Goal: Find specific fact: Find specific fact

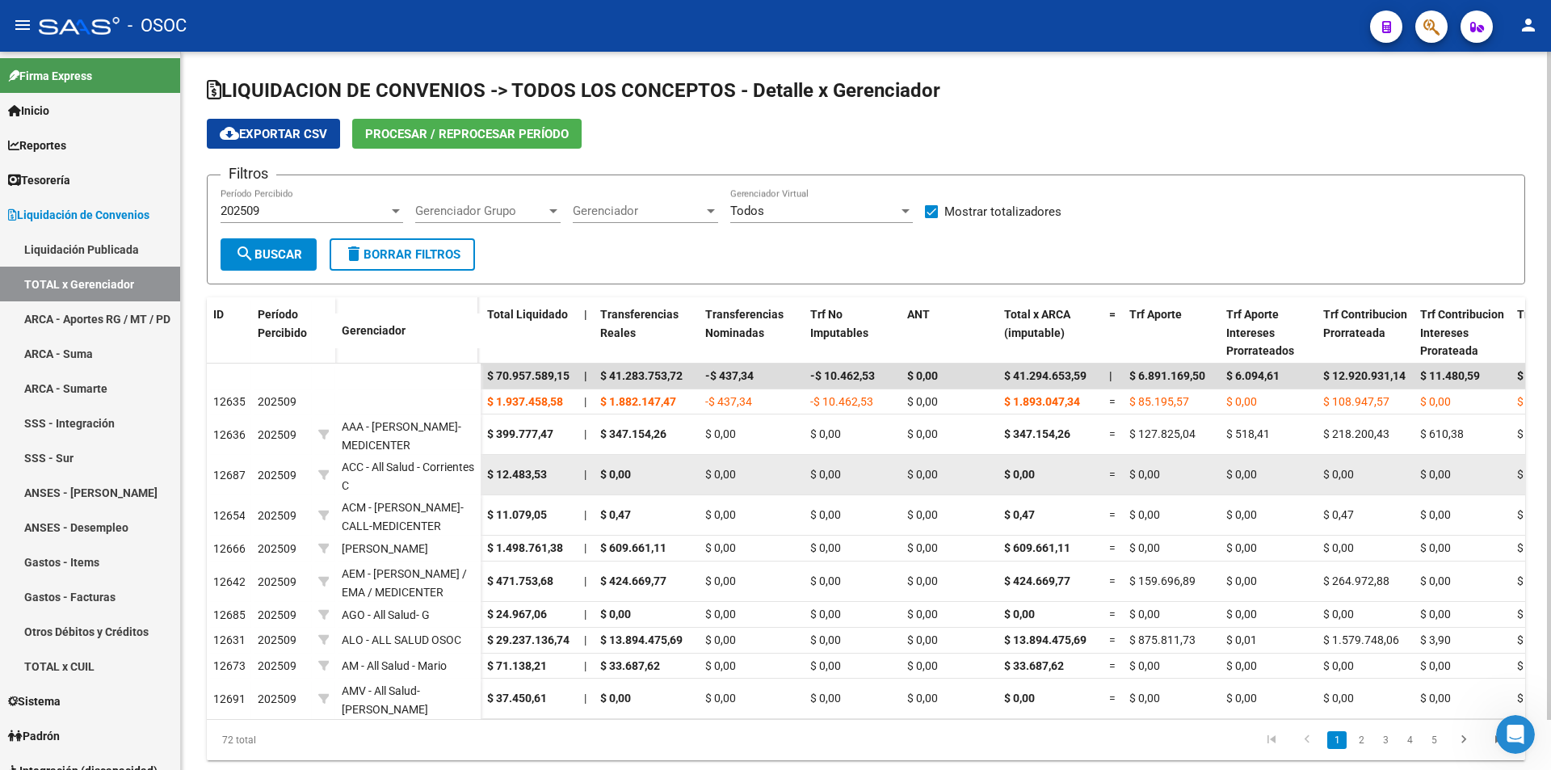
scroll to position [5, 0]
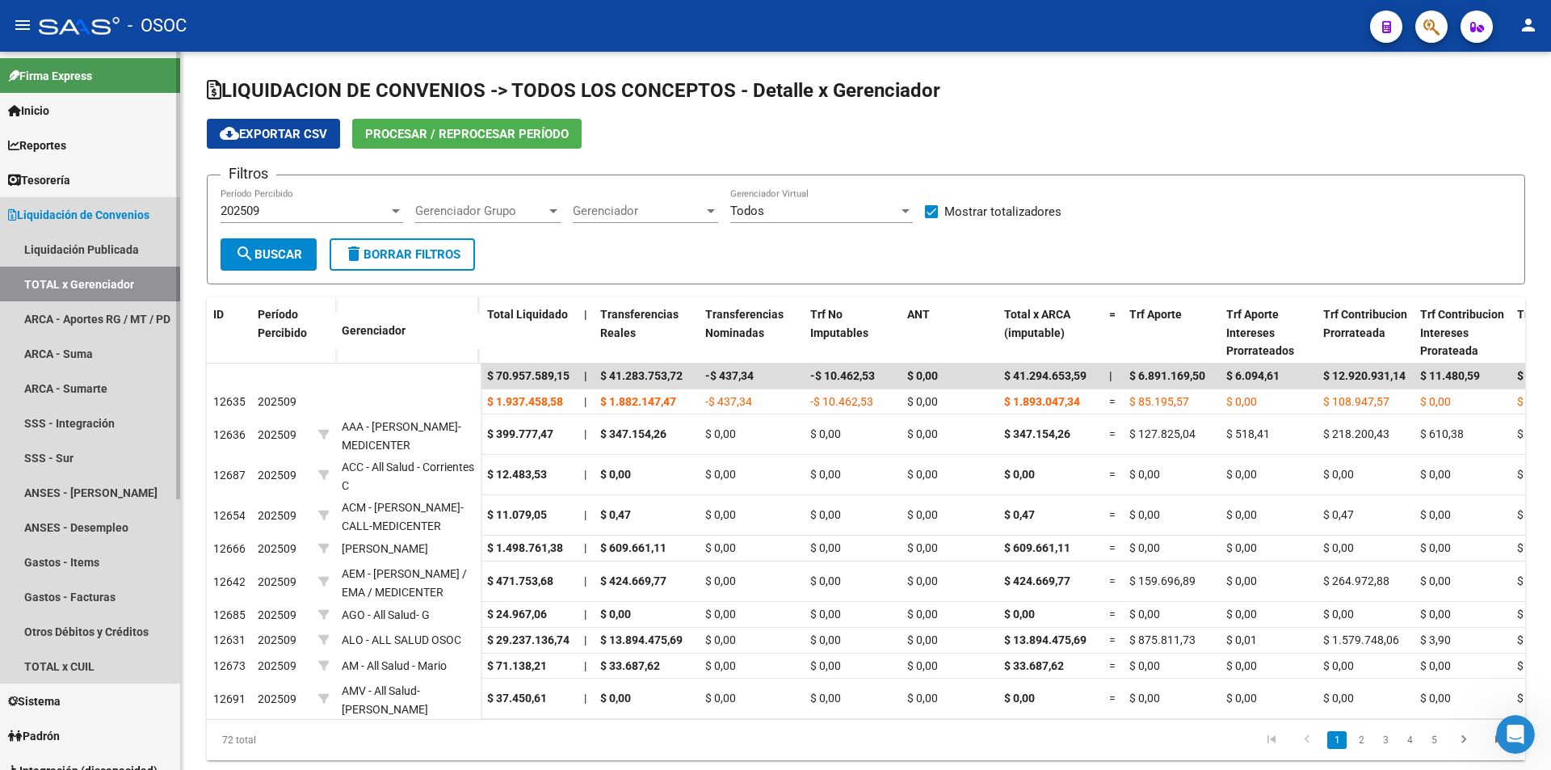
click at [124, 215] on span "Liquidación de Convenios" at bounding box center [78, 215] width 141 height 18
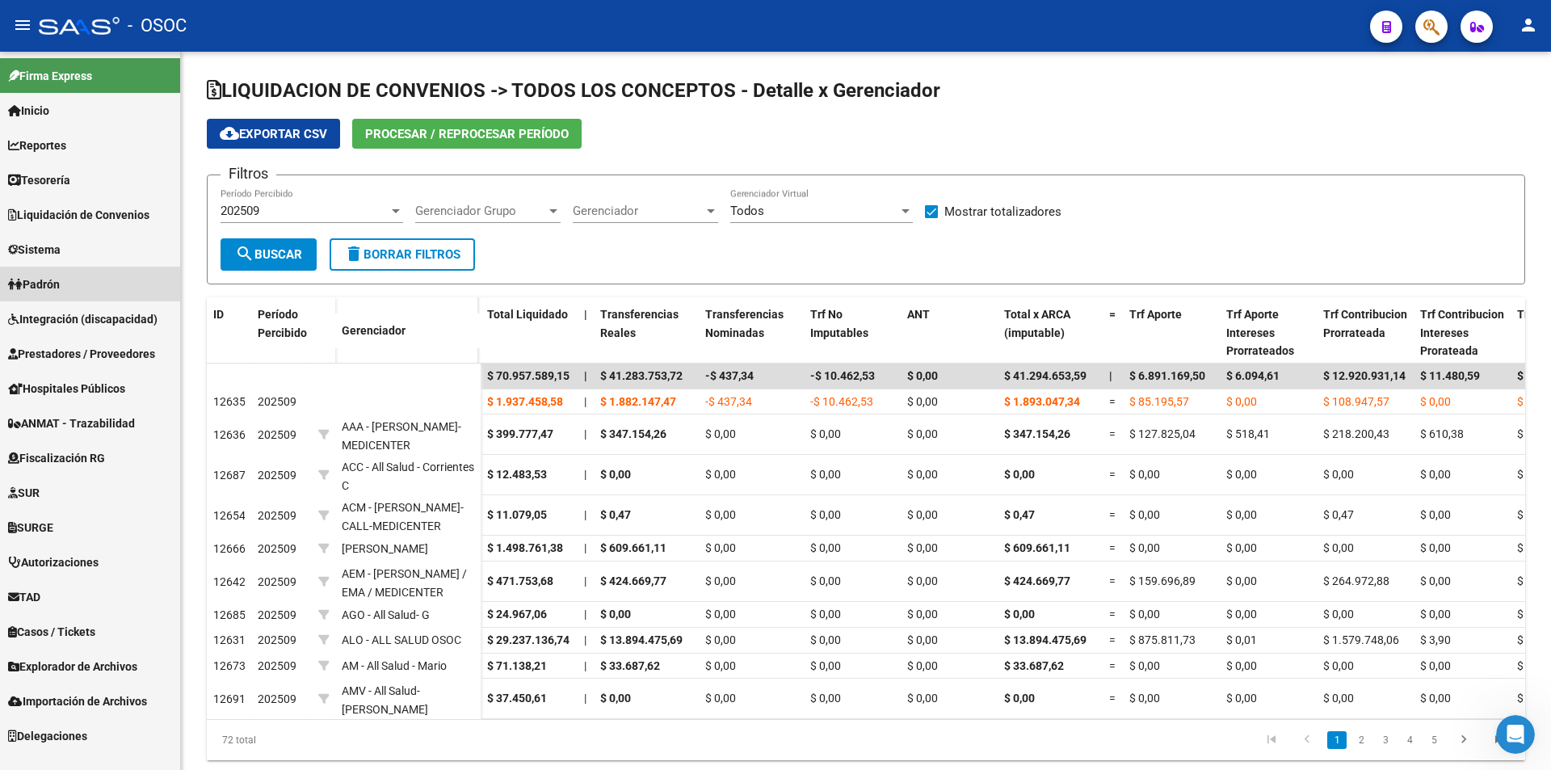
click at [99, 280] on link "Padrón" at bounding box center [90, 284] width 180 height 35
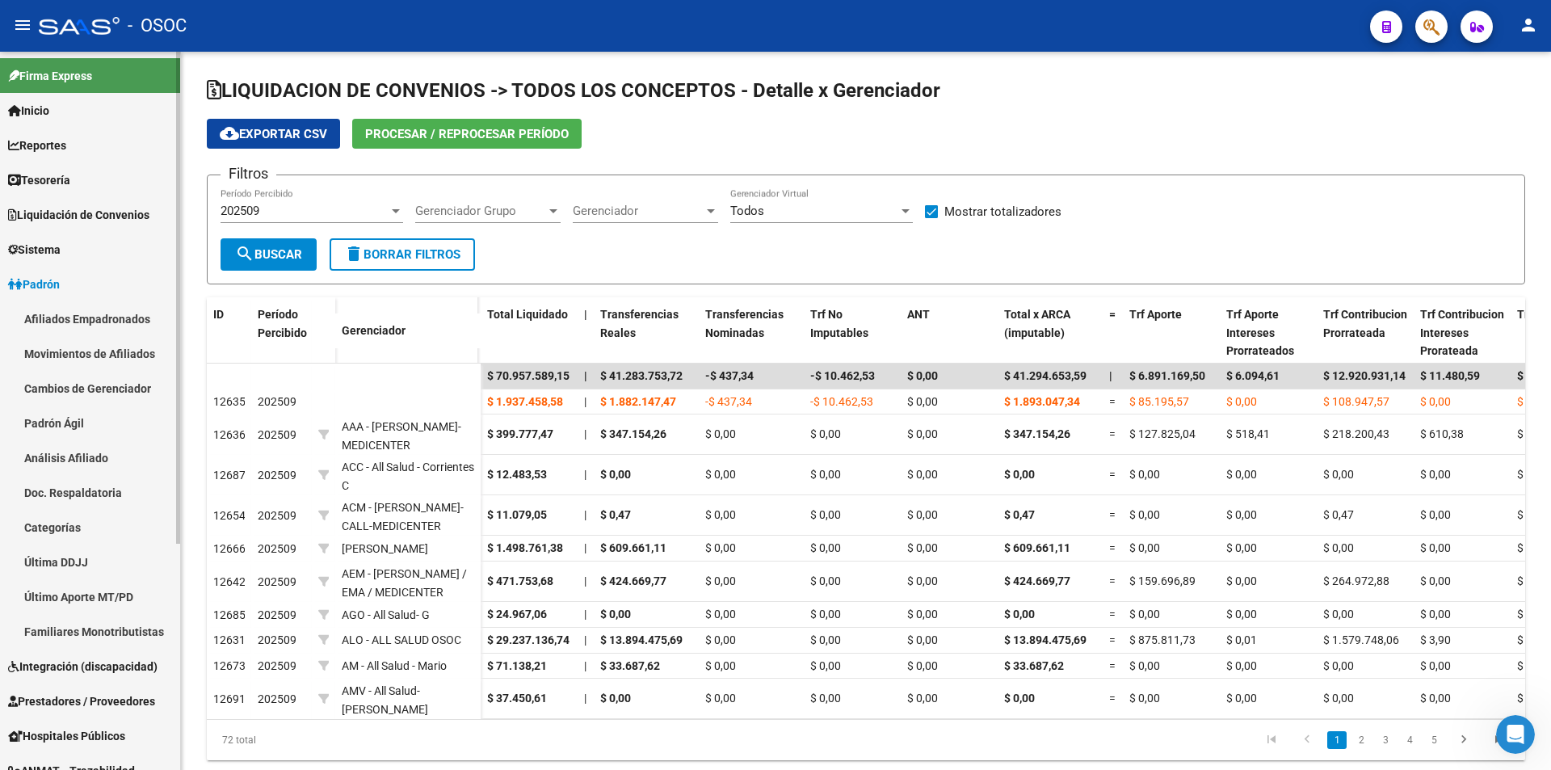
click at [99, 280] on link "Padrón" at bounding box center [90, 284] width 180 height 35
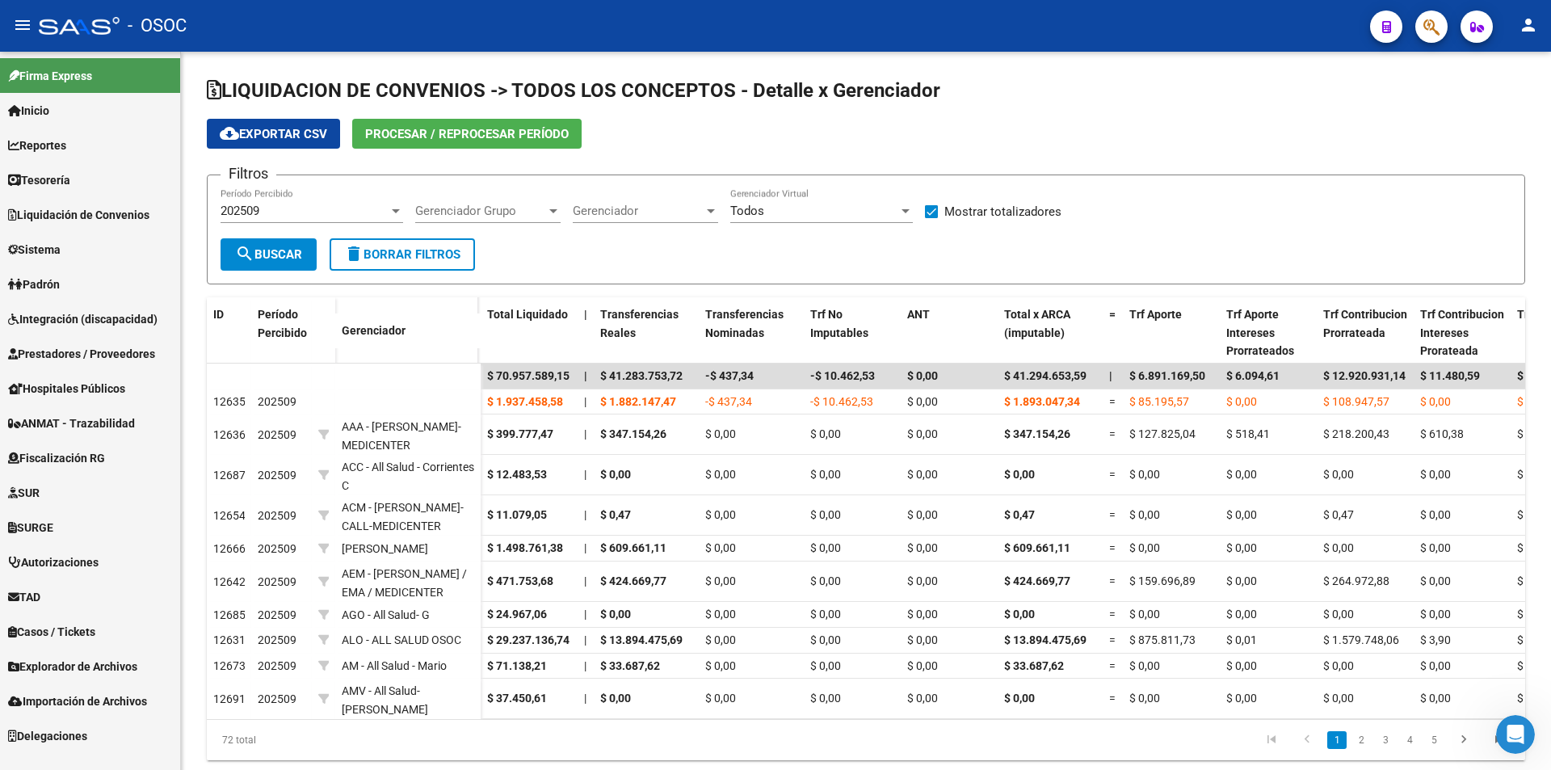
click at [48, 675] on span "Explorador de Archivos" at bounding box center [72, 667] width 129 height 18
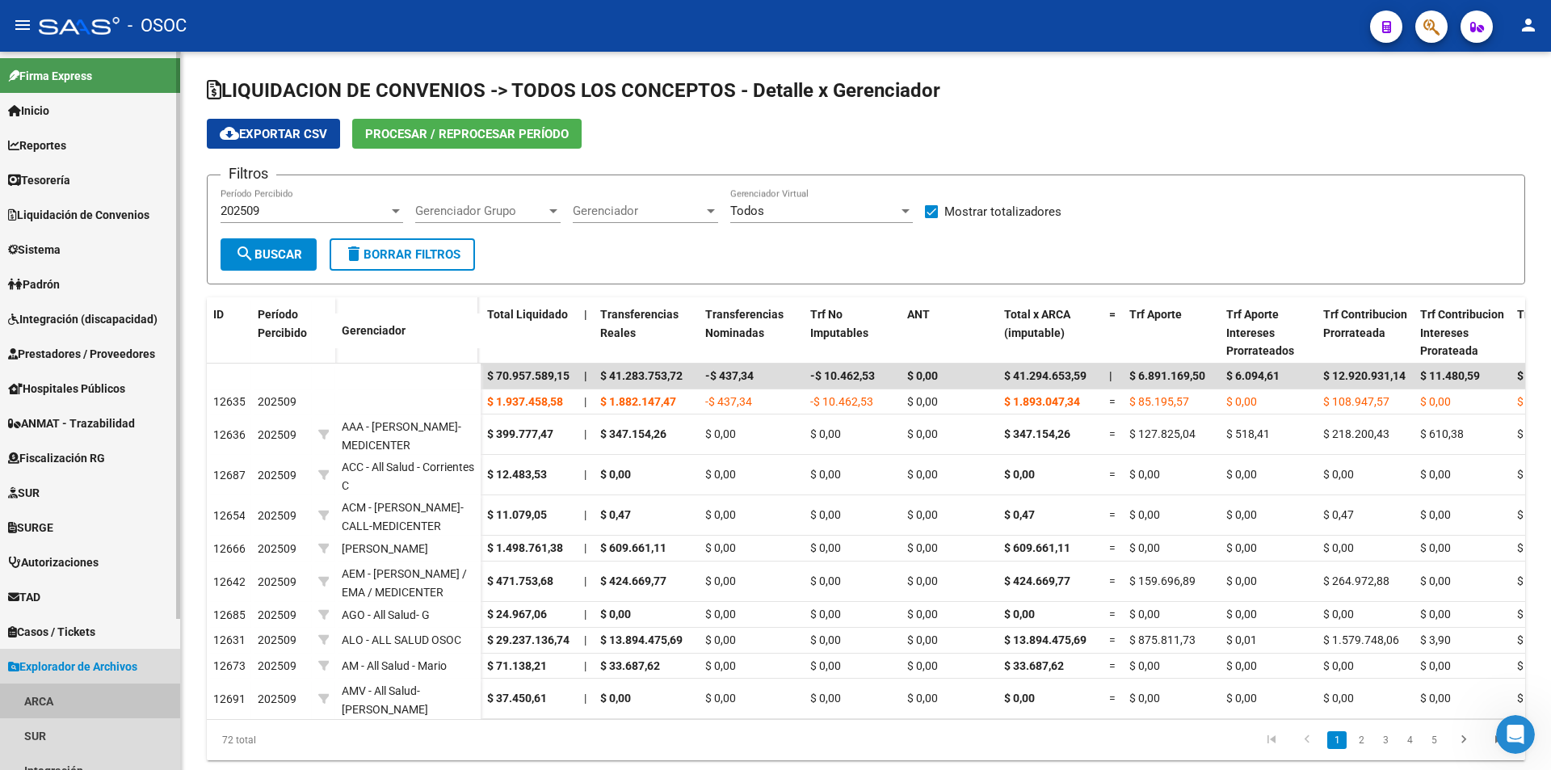
click at [48, 687] on link "ARCA" at bounding box center [90, 700] width 180 height 35
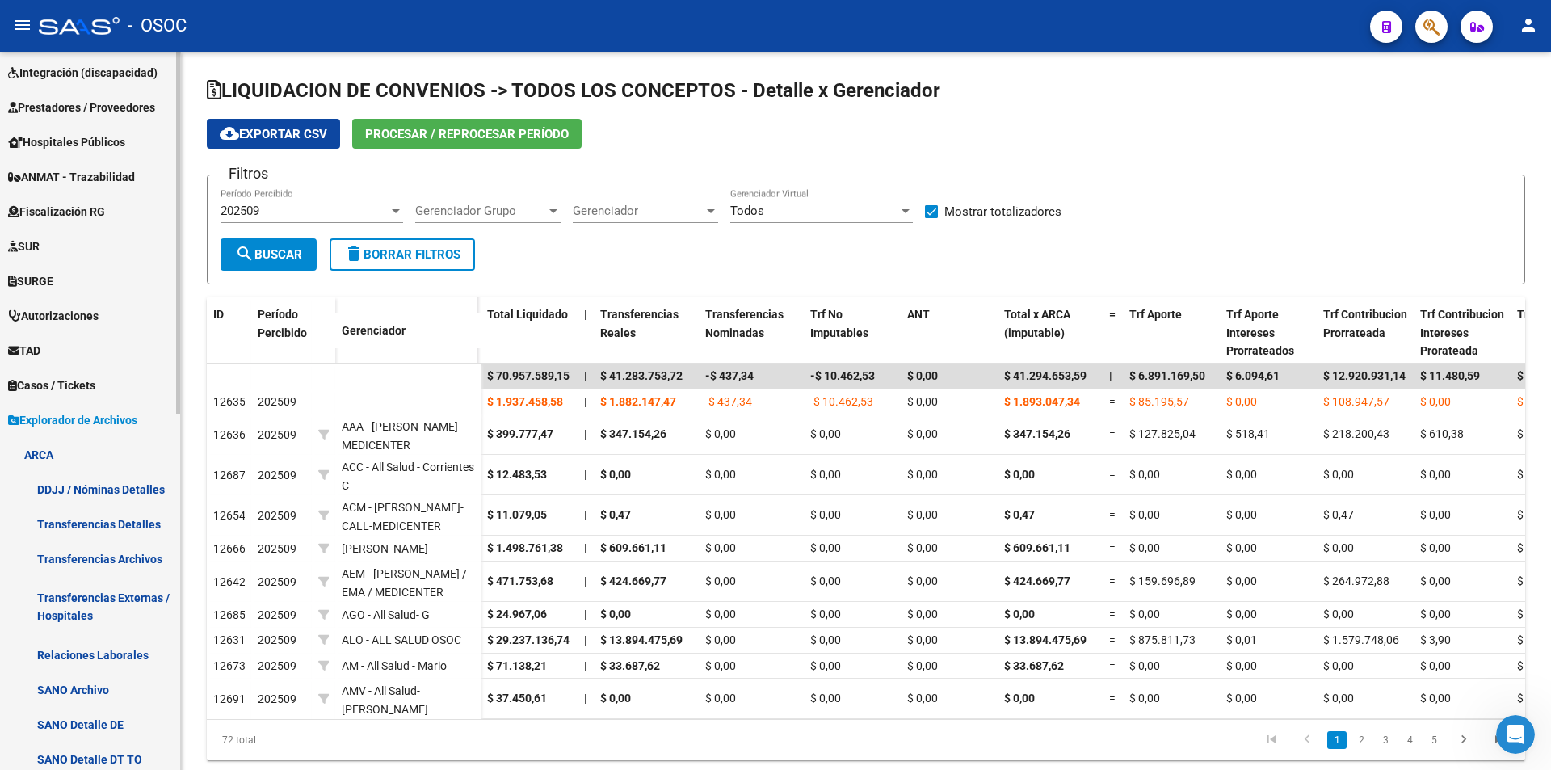
scroll to position [565, 0]
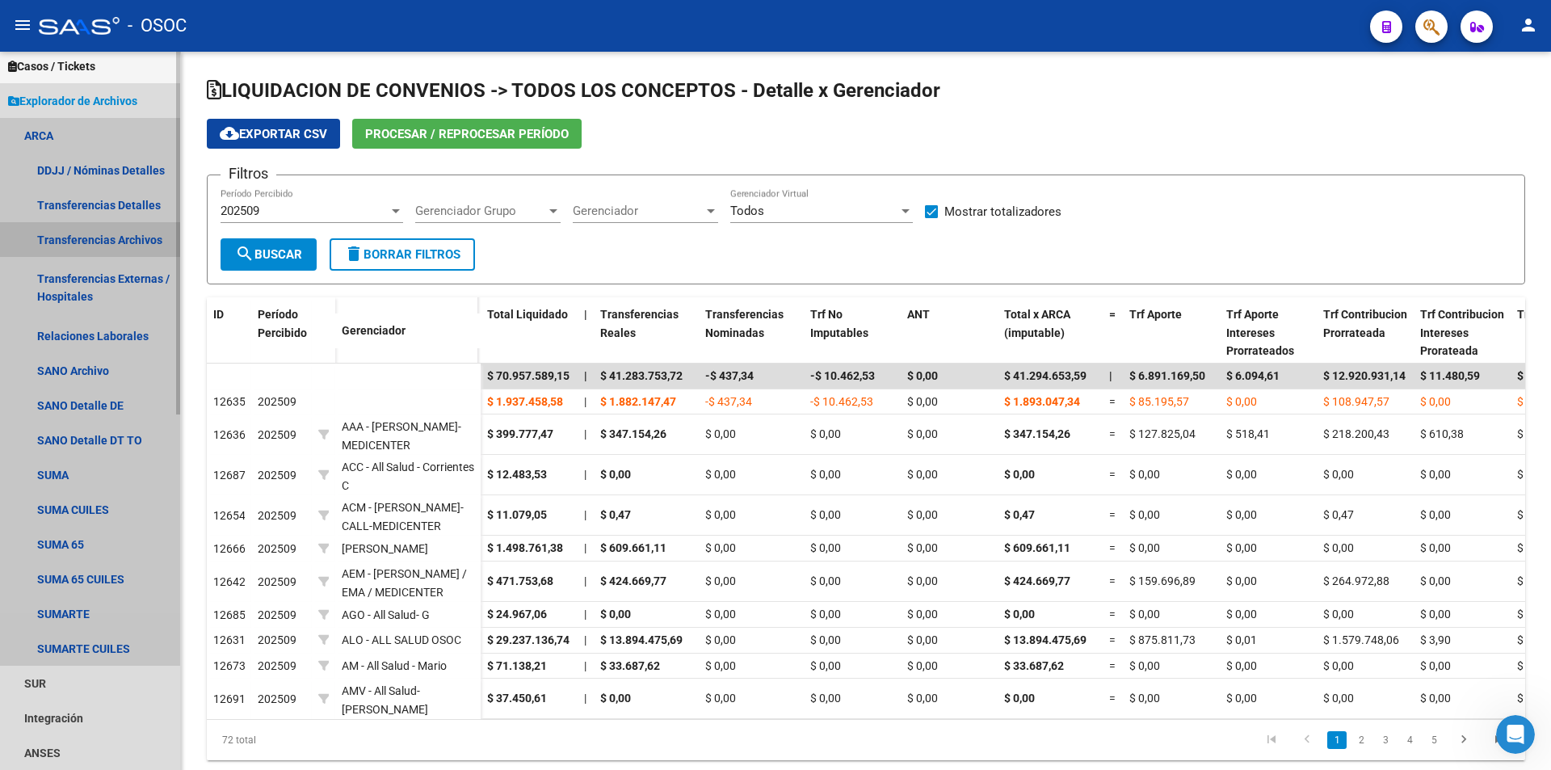
click at [129, 238] on link "Transferencias Archivos" at bounding box center [90, 239] width 180 height 35
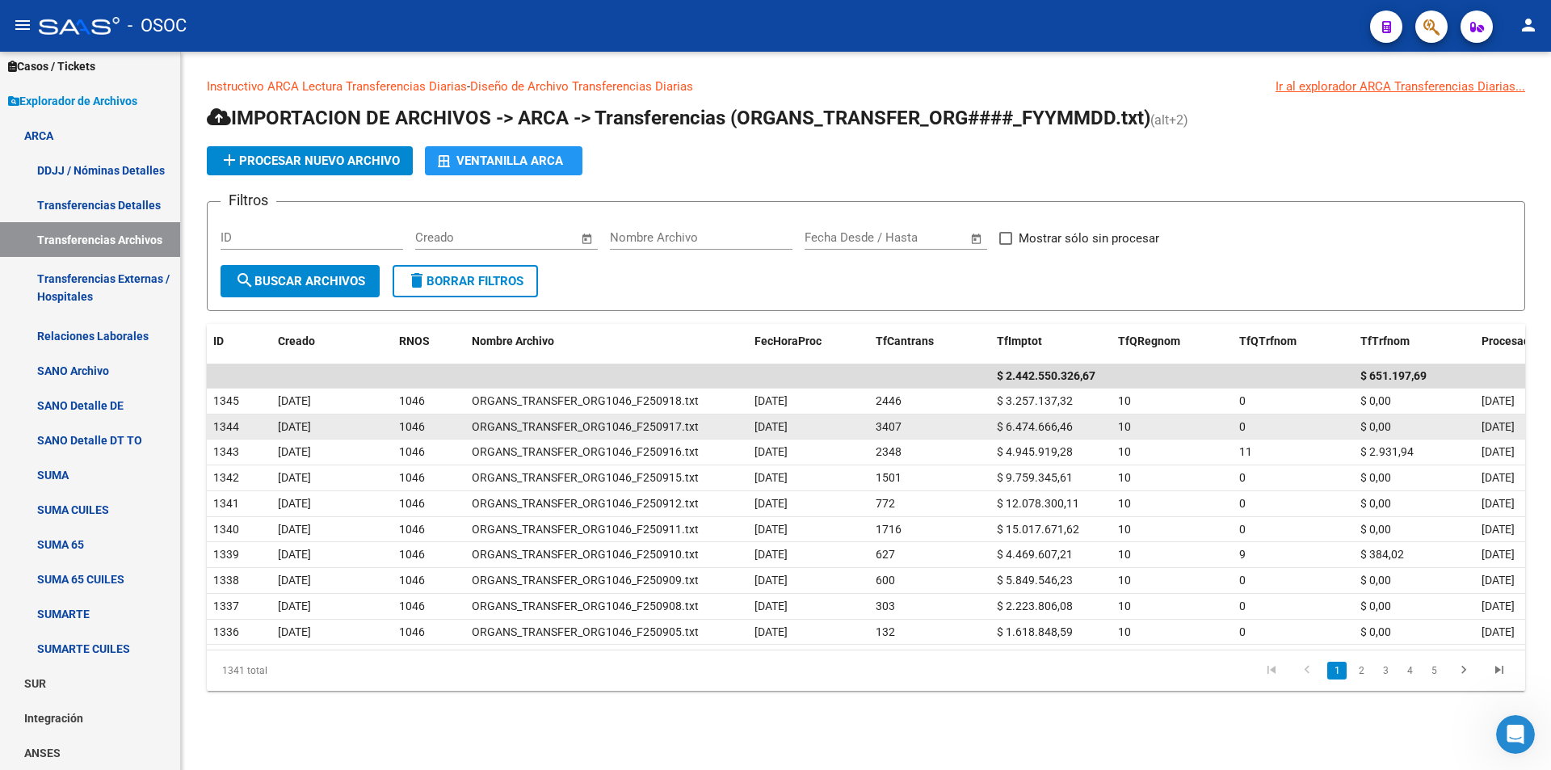
click at [1042, 418] on div "$ 6.474.666,46" at bounding box center [1051, 427] width 108 height 19
copy span "6.474.666,46"
click at [1035, 414] on datatable-body-cell "$ 6.474.666,46" at bounding box center [1050, 426] width 121 height 25
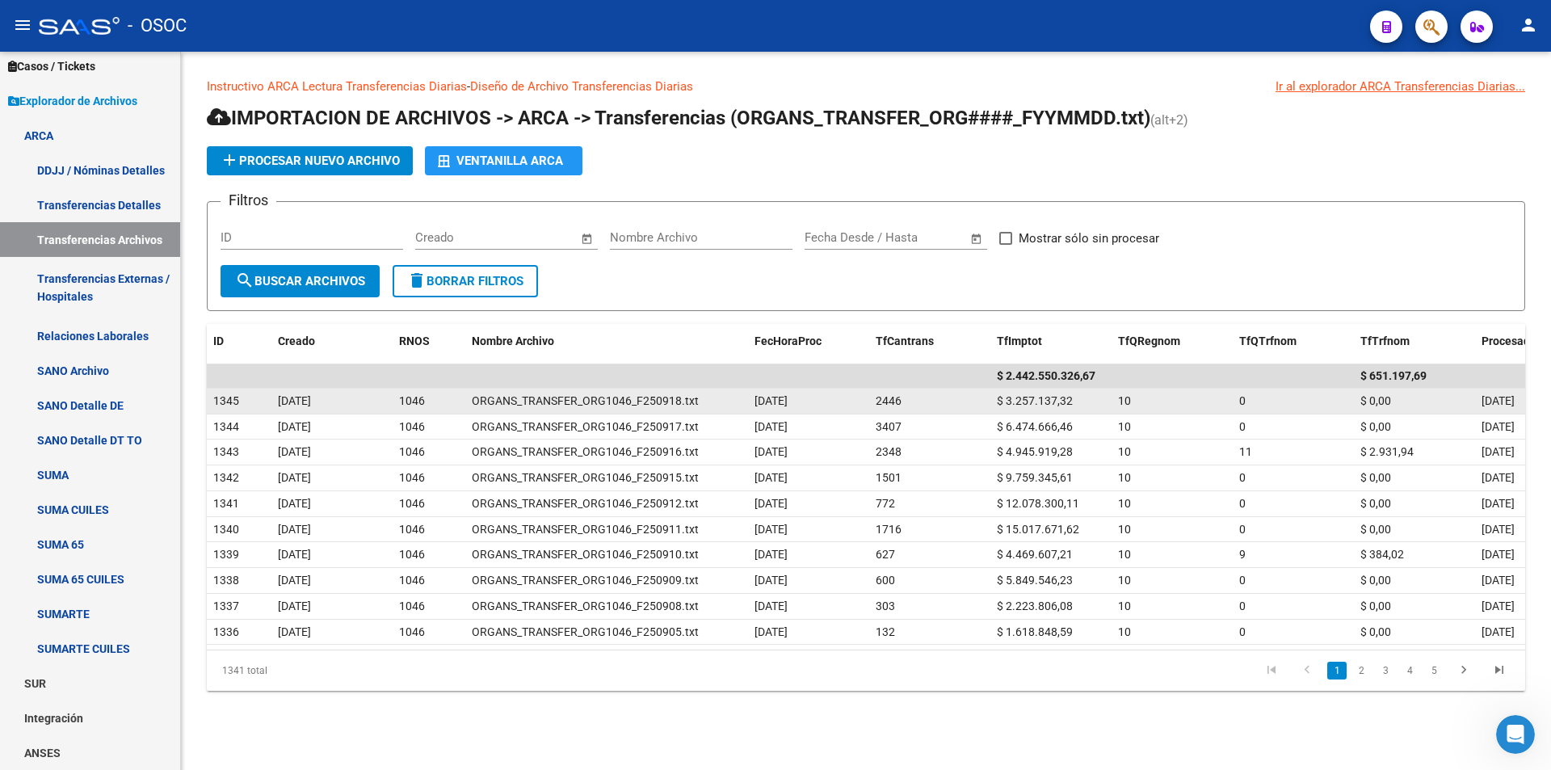
click at [1040, 403] on span "$ 3.257.137,32" at bounding box center [1035, 400] width 76 height 13
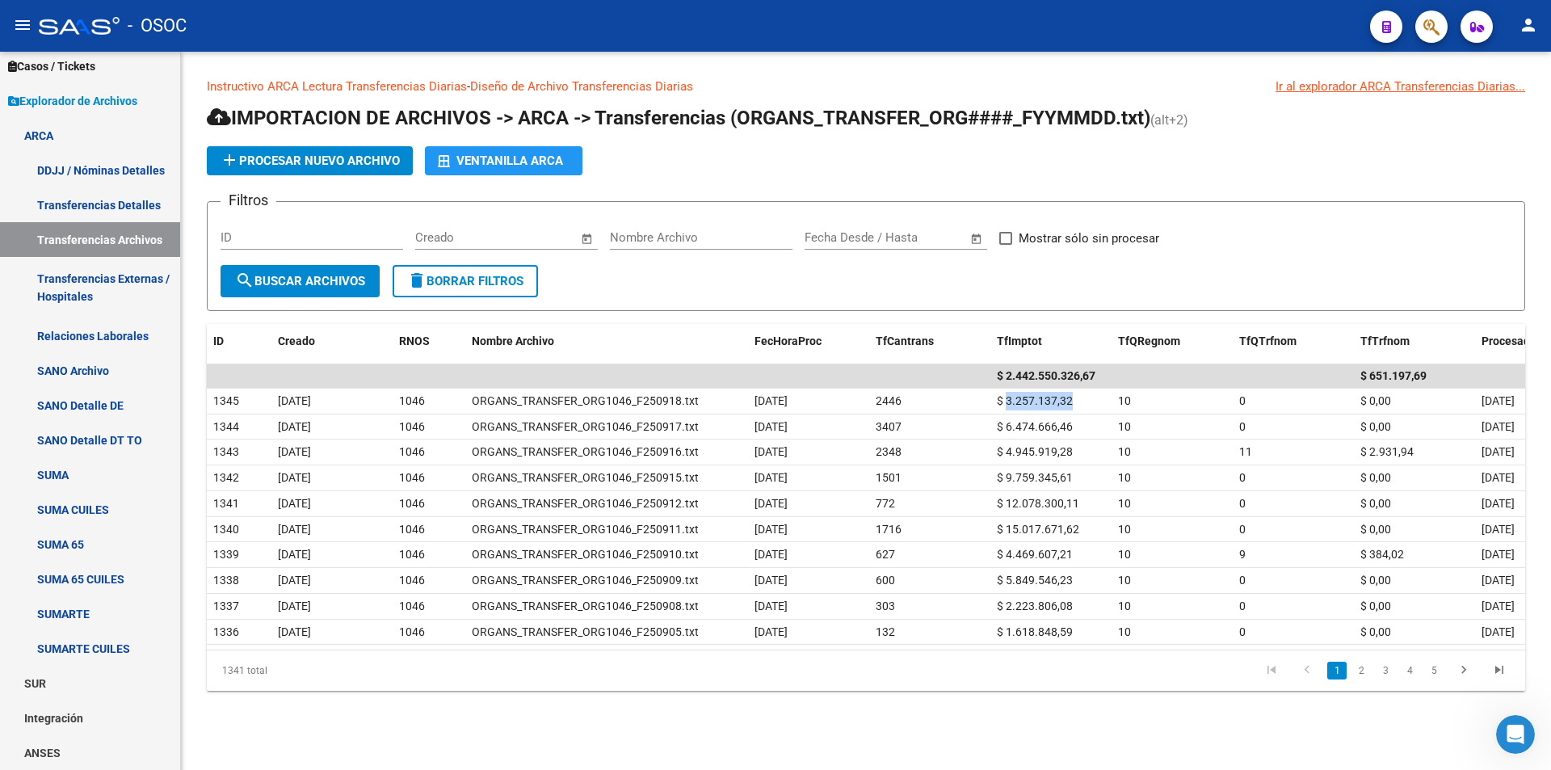
copy span "3.257.137,32"
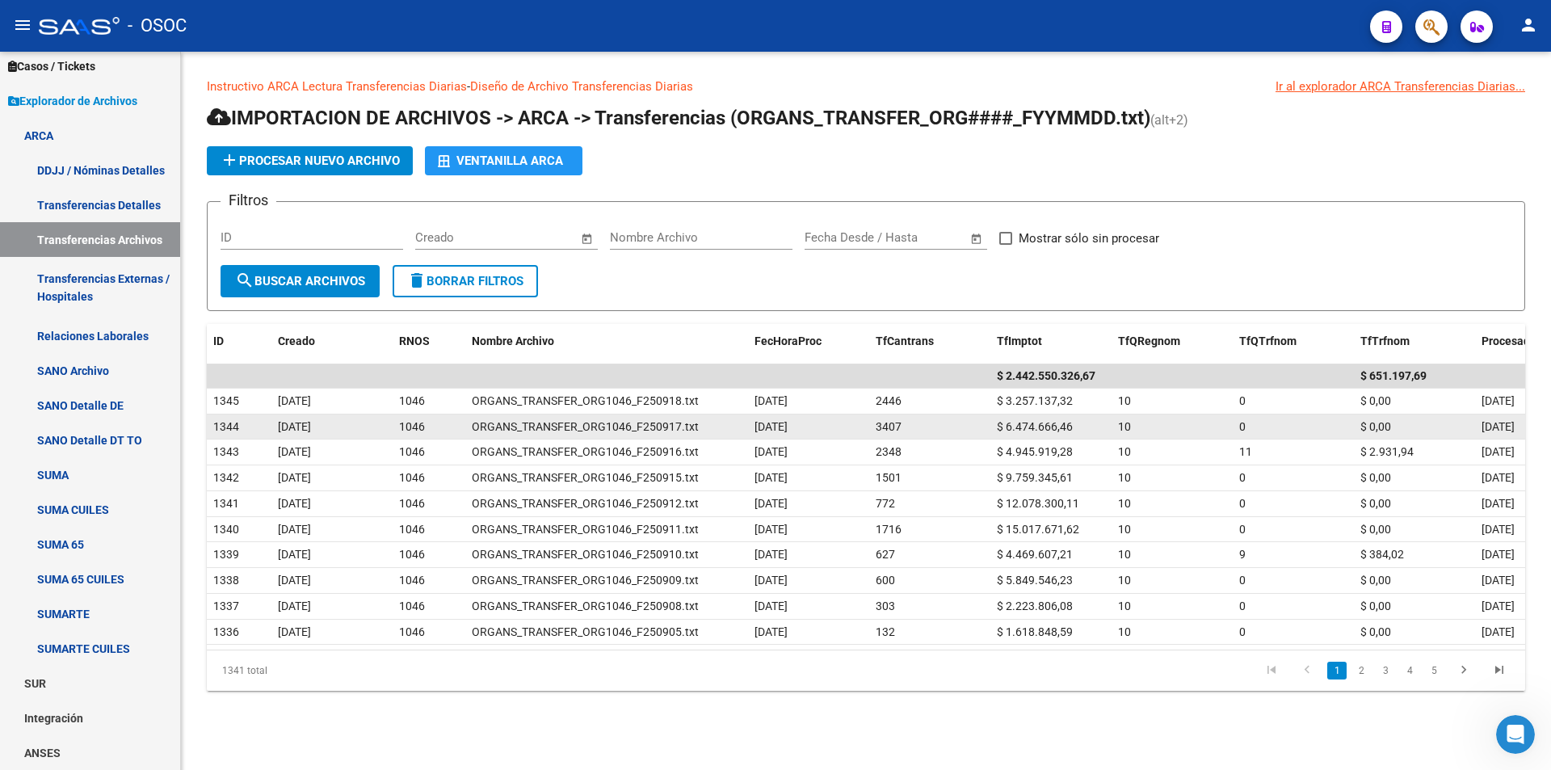
click at [930, 431] on div "3407" at bounding box center [930, 427] width 108 height 19
